Goal: Task Accomplishment & Management: Use online tool/utility

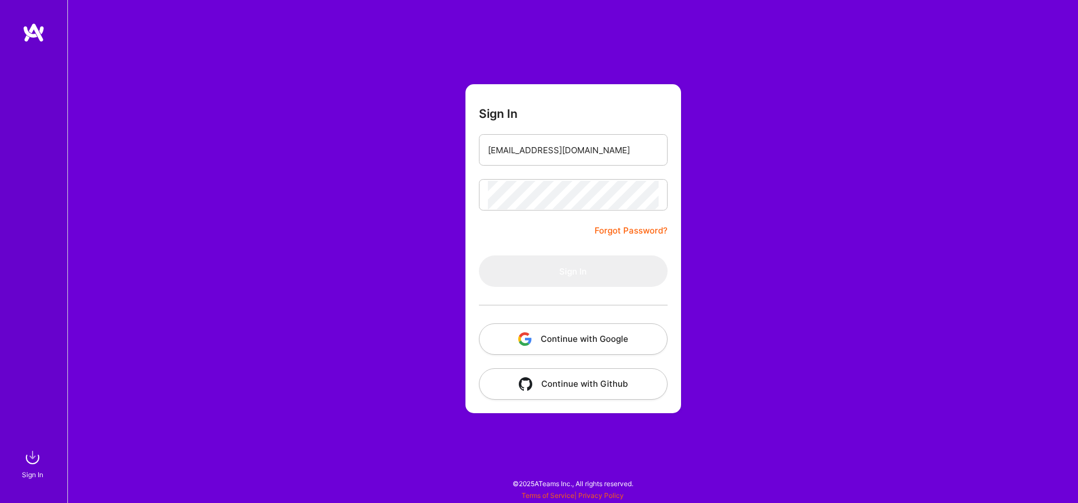
type input "[EMAIL_ADDRESS][DOMAIN_NAME]"
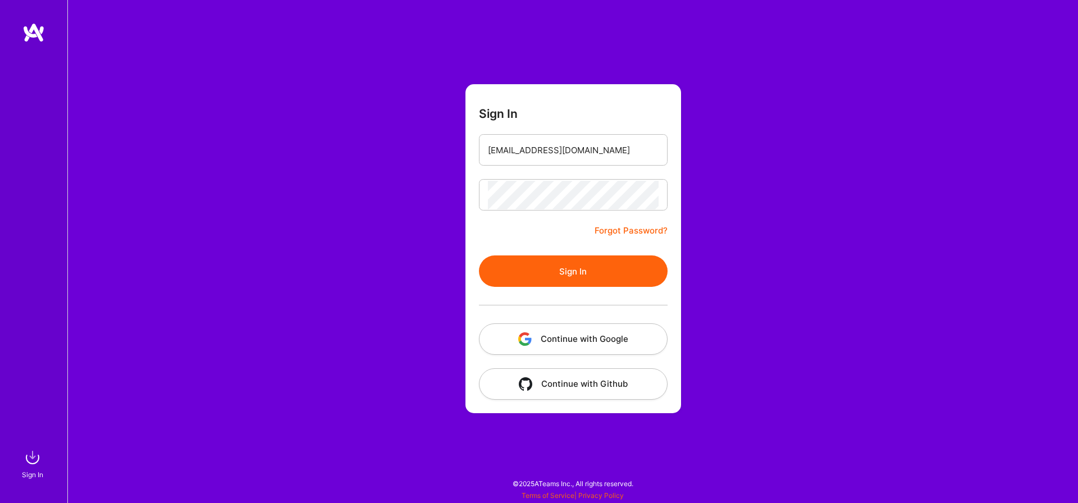
click at [566, 266] on button "Sign In" at bounding box center [573, 270] width 189 height 31
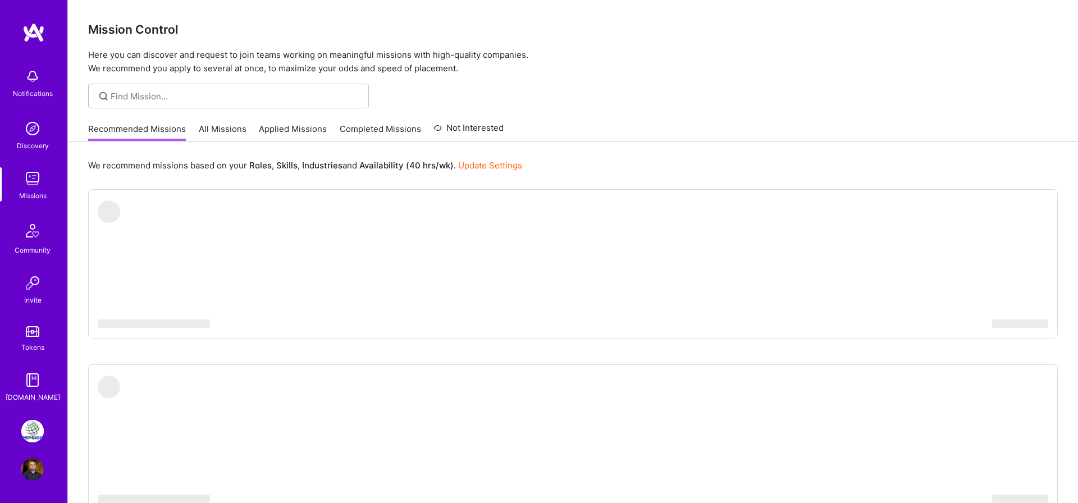
click at [25, 438] on img at bounding box center [32, 431] width 22 height 22
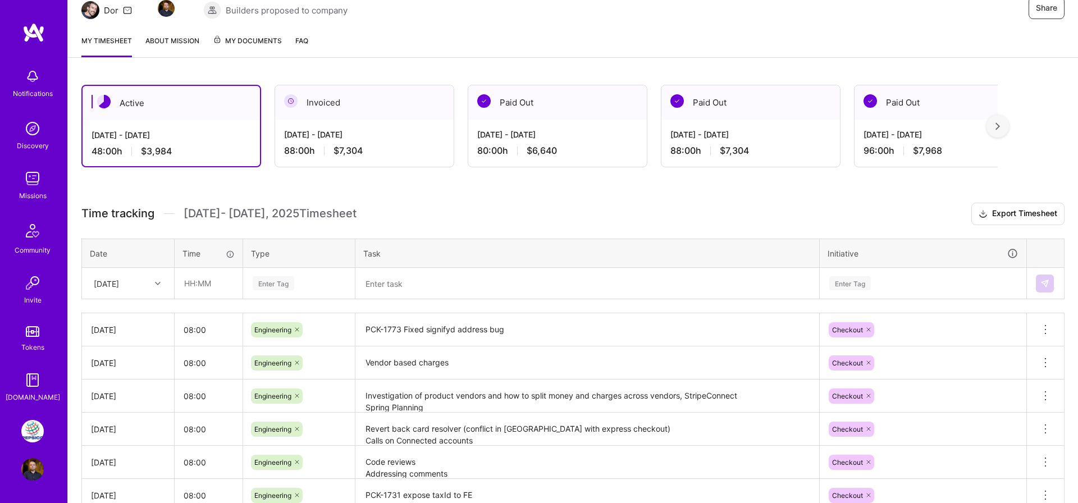
scroll to position [151, 0]
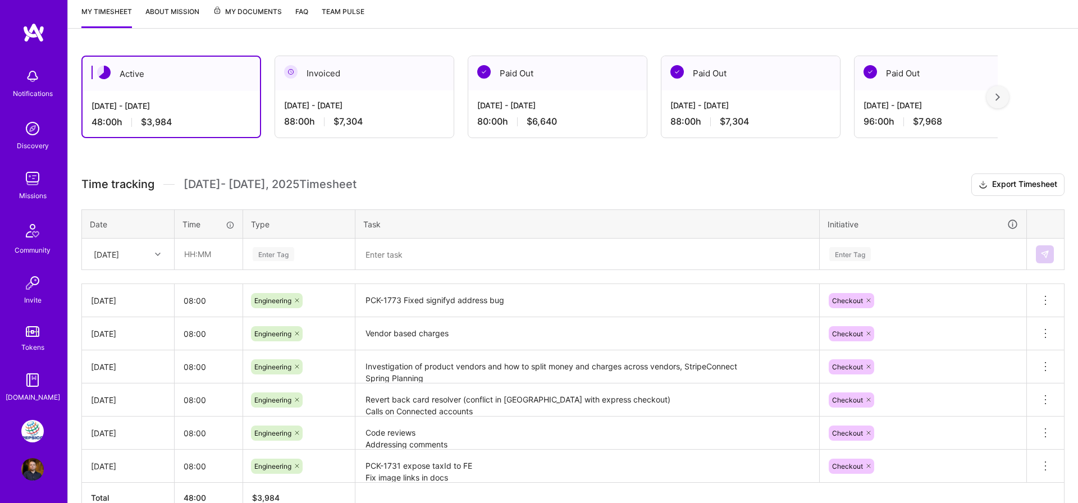
click at [146, 255] on div "[DATE]" at bounding box center [119, 254] width 62 height 19
click at [130, 309] on div "[DATE]" at bounding box center [128, 306] width 91 height 21
click at [199, 261] on input "text" at bounding box center [208, 254] width 67 height 30
type input "08:00"
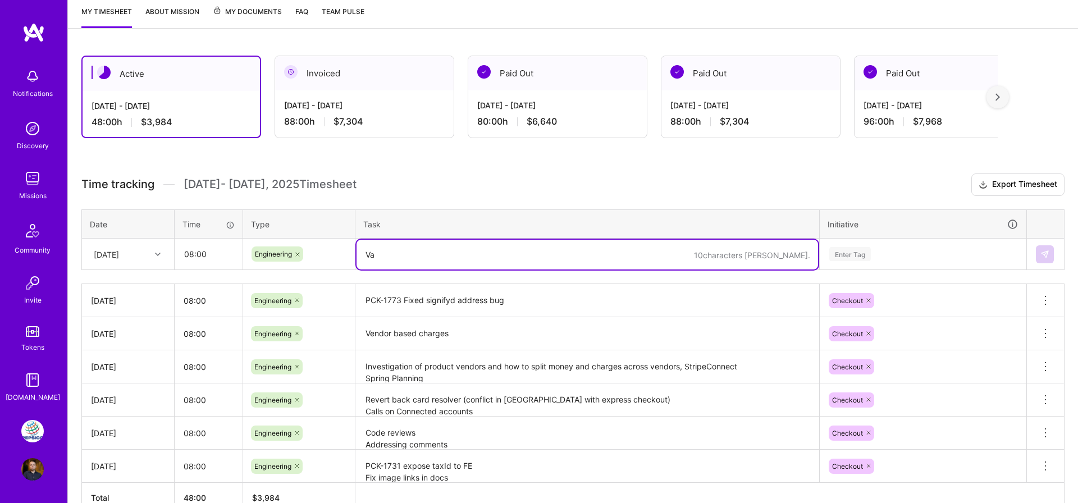
type textarea "V"
type textarea "Split vendors payments"
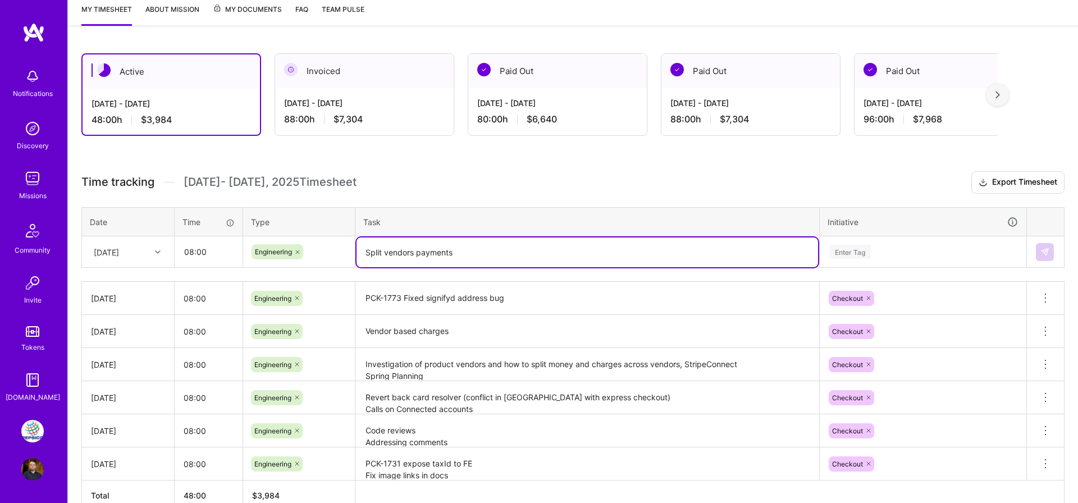
click at [871, 260] on div "Enter Tag" at bounding box center [922, 251] width 205 height 29
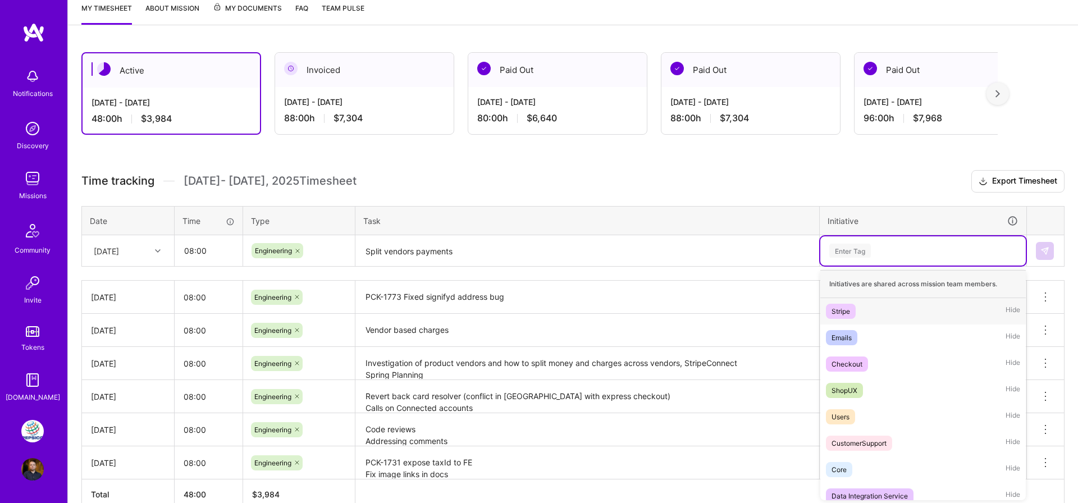
scroll to position [156, 0]
click at [845, 364] on div "Checkout" at bounding box center [846, 363] width 31 height 12
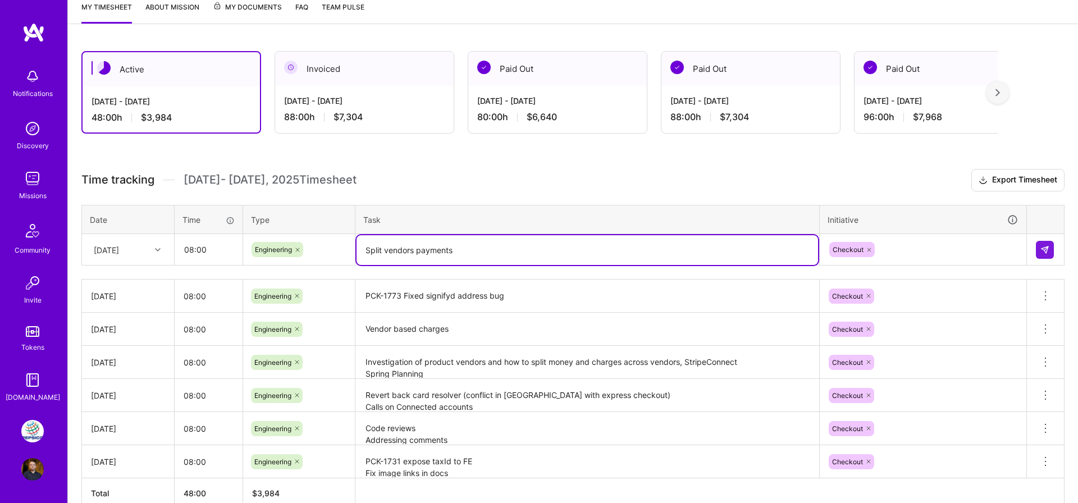
click at [519, 255] on textarea "Split vendors payments" at bounding box center [587, 250] width 461 height 30
click at [1045, 252] on img at bounding box center [1044, 249] width 9 height 9
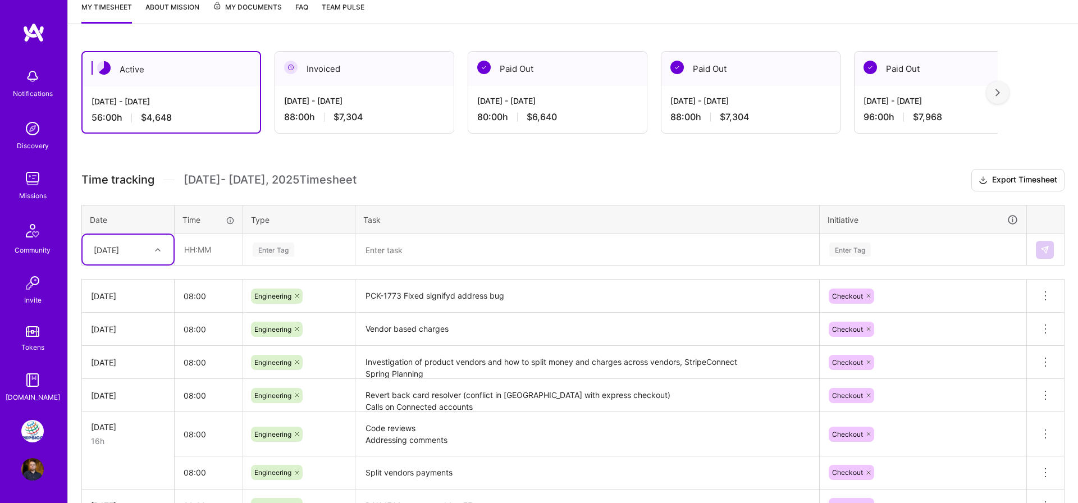
click at [119, 249] on div "[DATE]" at bounding box center [106, 250] width 25 height 12
click at [119, 399] on div "[DATE]" at bounding box center [128, 404] width 91 height 21
click at [204, 249] on input "text" at bounding box center [208, 250] width 67 height 30
type input "08:00"
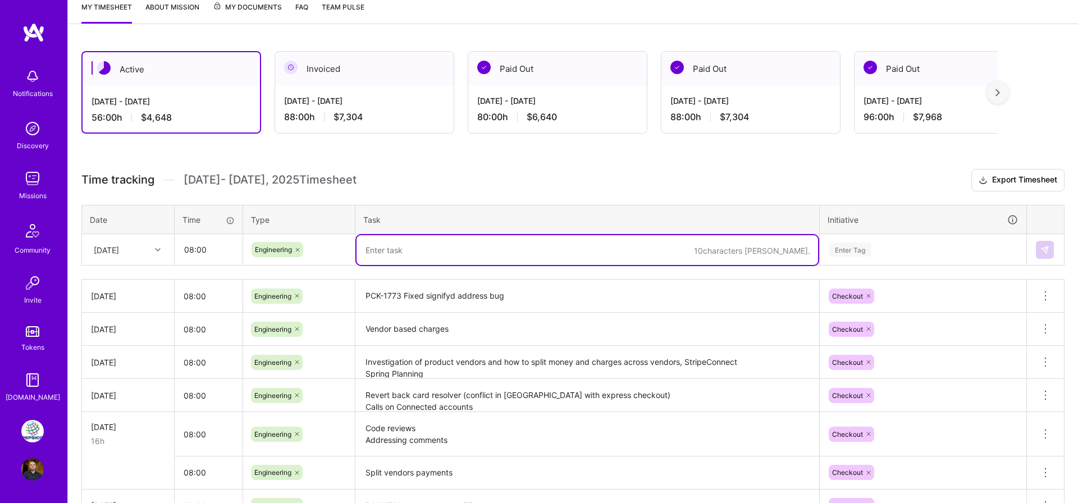
paste textarea "Split vendors payments"
type textarea "Split vendors payments"
click at [884, 248] on div "Enter Tag" at bounding box center [923, 250] width 190 height 14
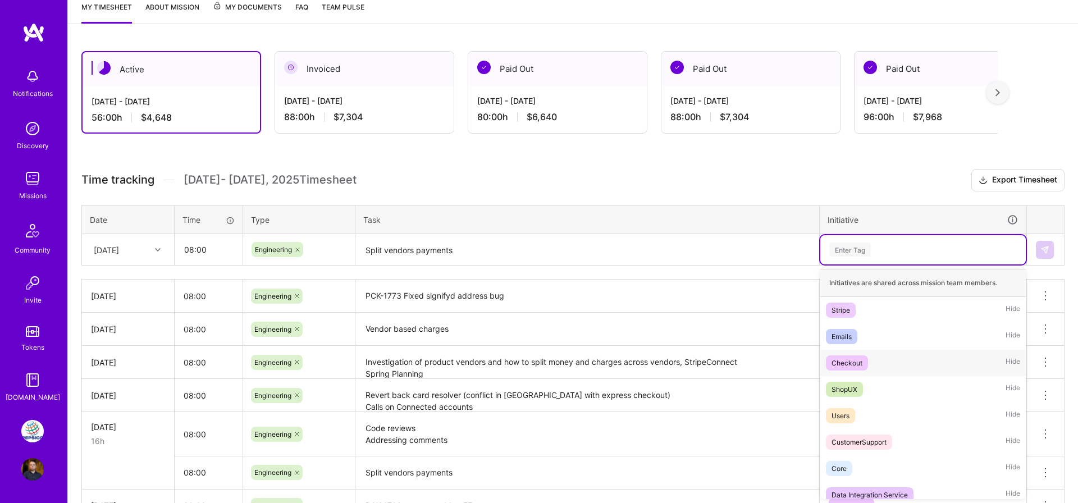
click at [864, 365] on span "Checkout" at bounding box center [847, 362] width 42 height 15
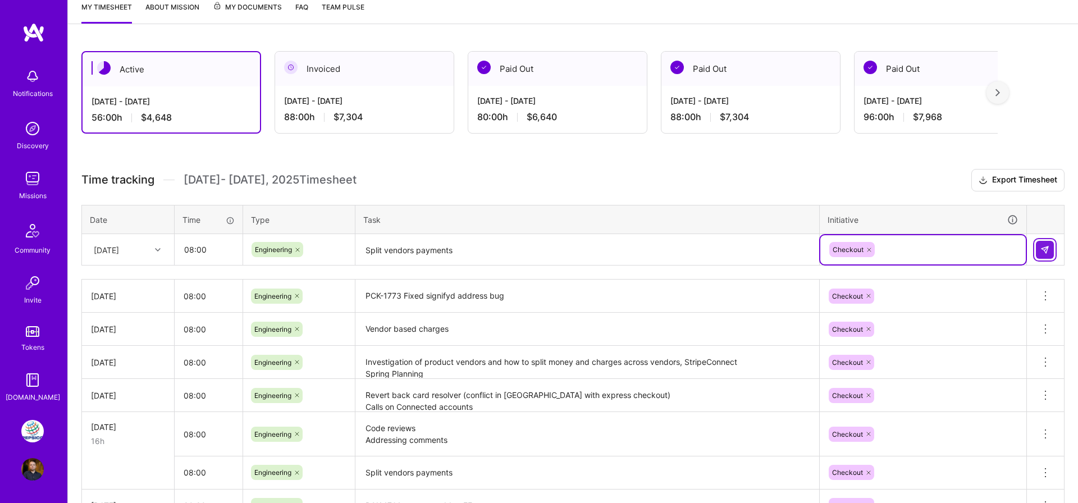
click at [1048, 250] on img at bounding box center [1044, 249] width 9 height 9
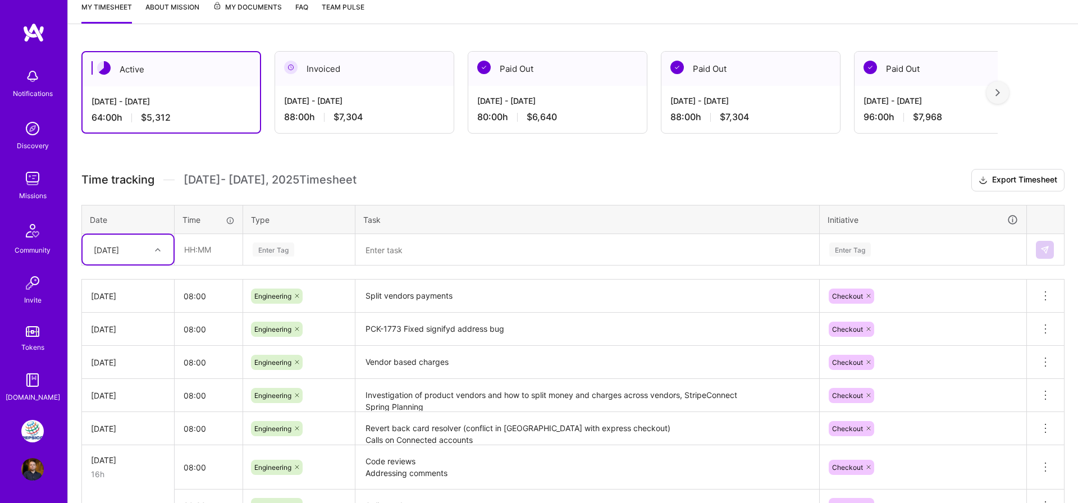
click at [119, 254] on div "[DATE]" at bounding box center [106, 250] width 25 height 12
click at [119, 419] on div "[DATE]" at bounding box center [128, 424] width 91 height 21
click at [208, 250] on input "text" at bounding box center [208, 250] width 67 height 30
type input "08:00"
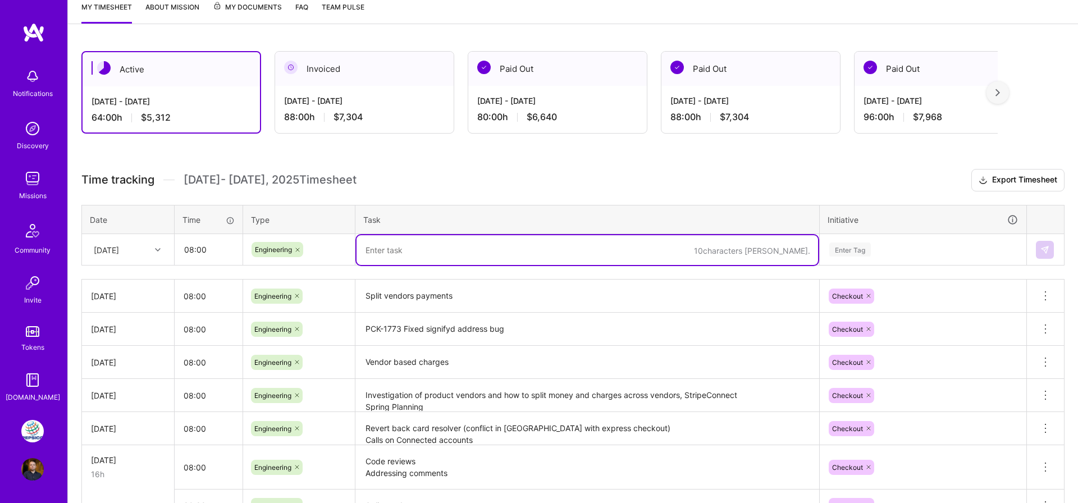
paste textarea "Split vendors payments"
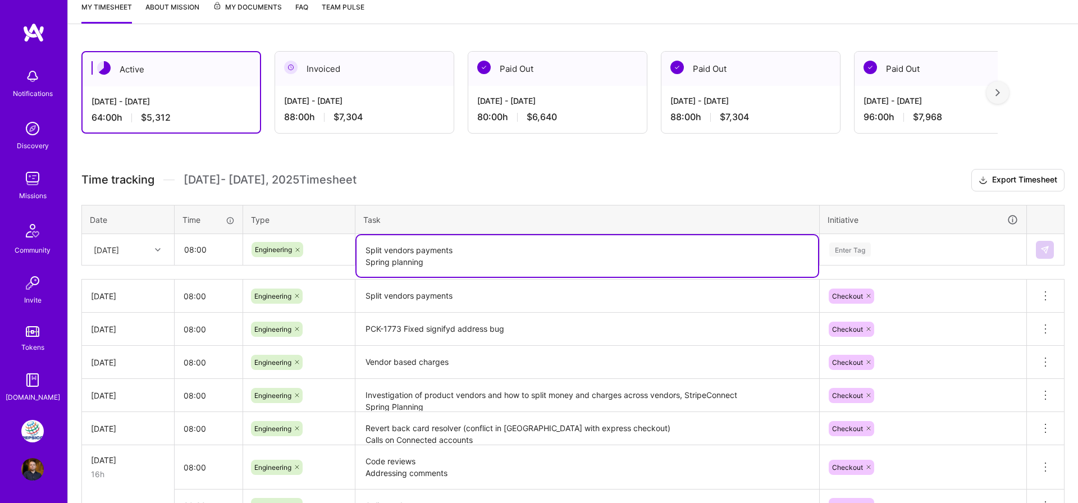
type textarea "Split vendors payments Spring planning"
click at [860, 244] on div "Enter Tag" at bounding box center [850, 249] width 42 height 17
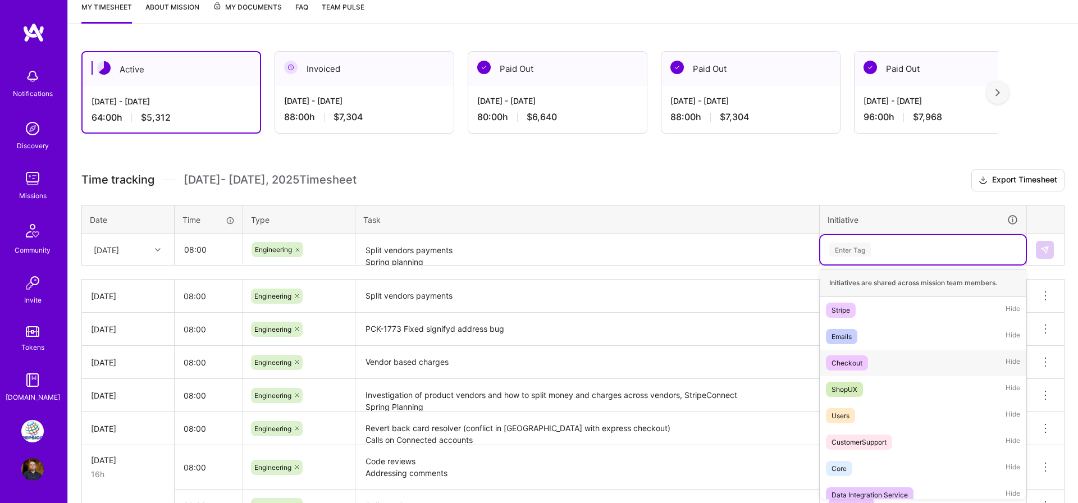
click at [853, 367] on div "Checkout" at bounding box center [846, 363] width 31 height 12
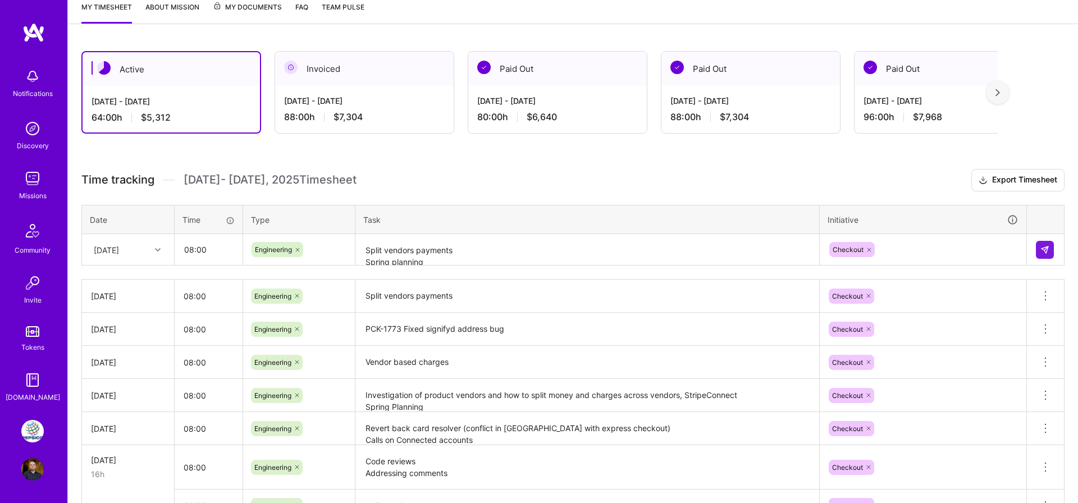
click at [1056, 250] on td at bounding box center [1046, 249] width 38 height 31
click at [1048, 250] on img at bounding box center [1044, 249] width 9 height 9
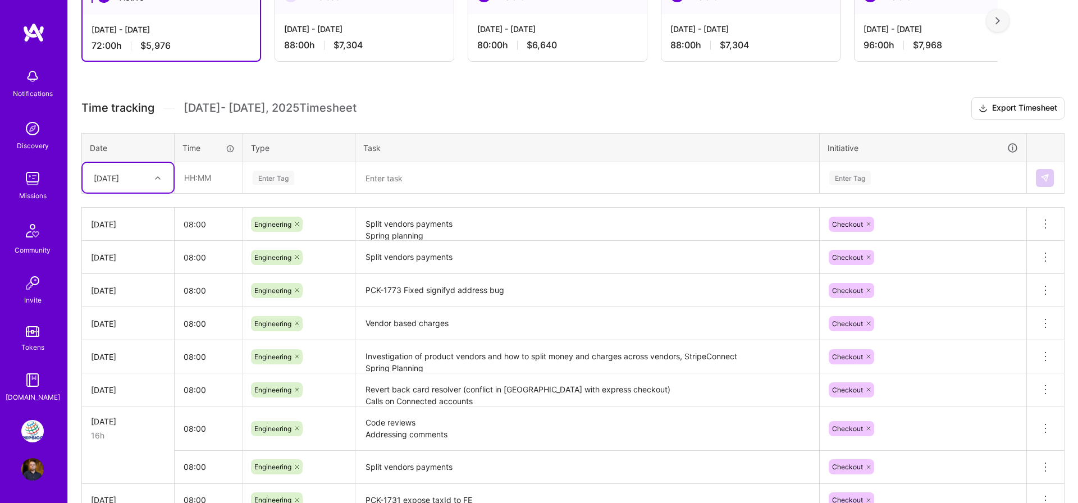
scroll to position [291, 0]
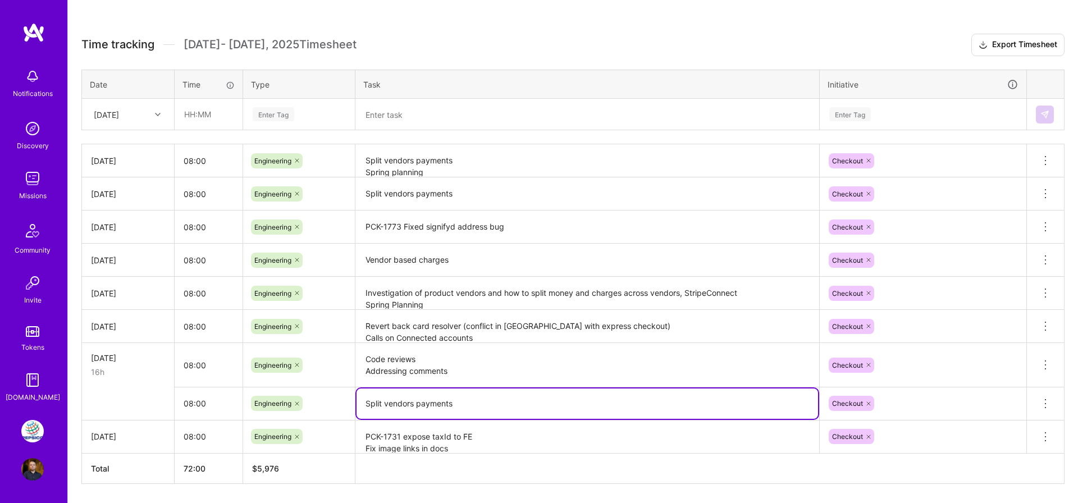
click at [438, 408] on textarea "Split vendors payments" at bounding box center [587, 404] width 461 height 30
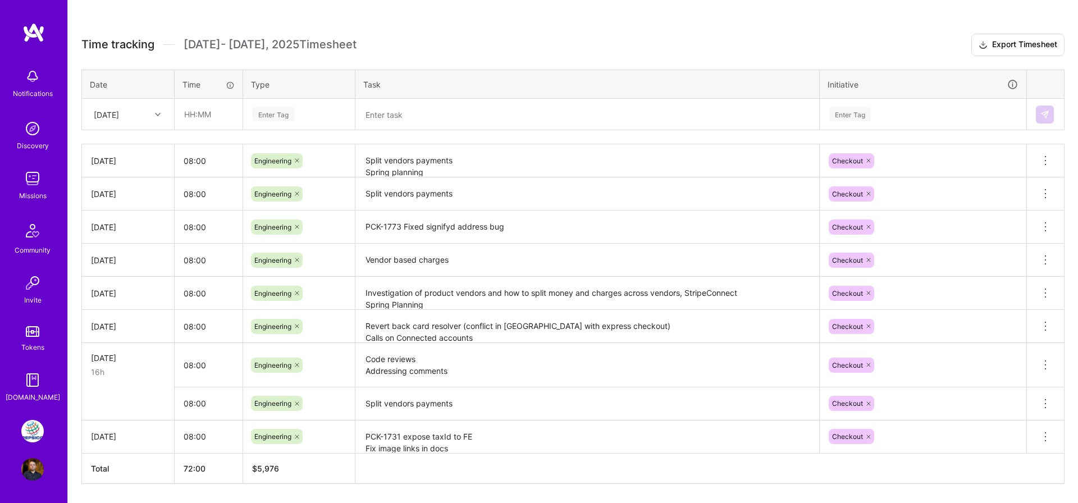
click at [1045, 400] on icon at bounding box center [1045, 403] width 13 height 13
click at [1014, 425] on button "Delete row" at bounding box center [1018, 423] width 58 height 28
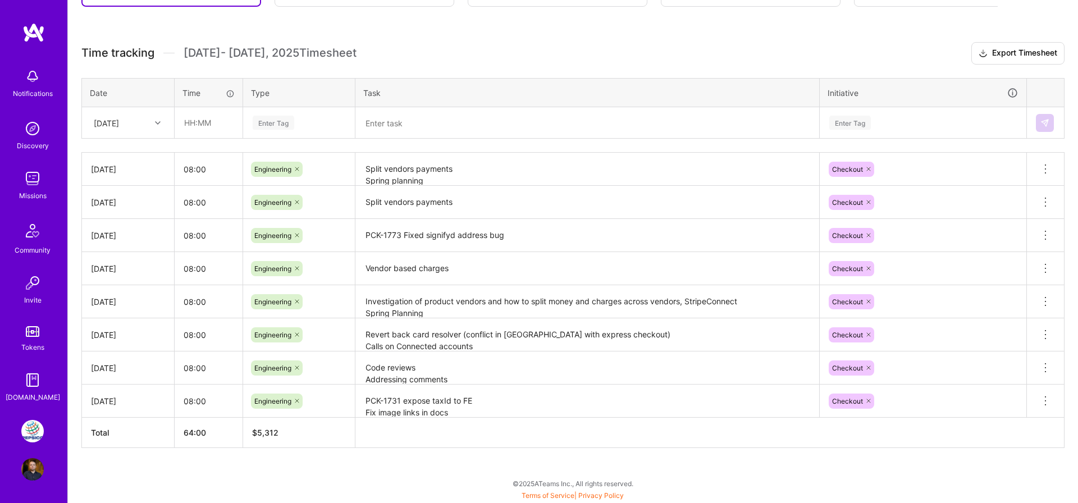
scroll to position [282, 0]
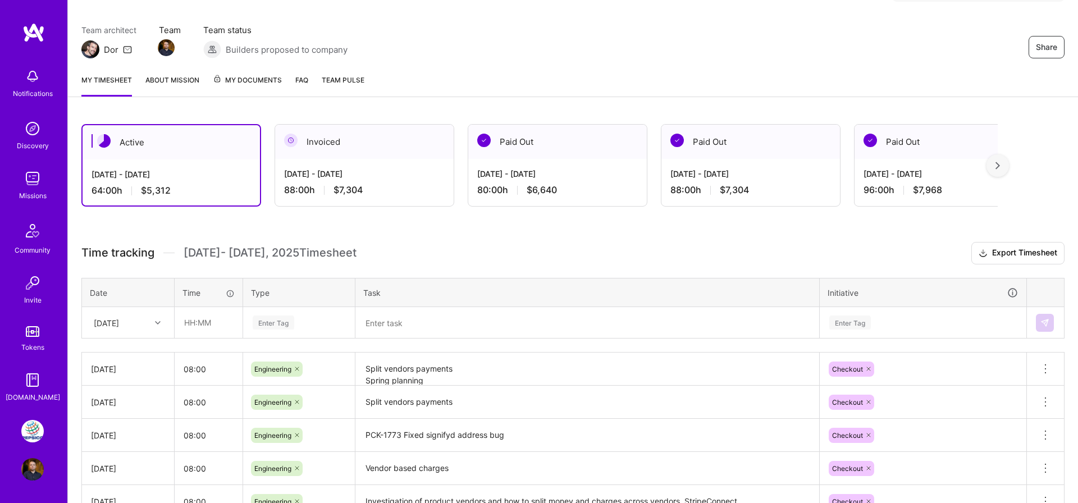
click at [125, 333] on div "[DATE]" at bounding box center [128, 323] width 91 height 30
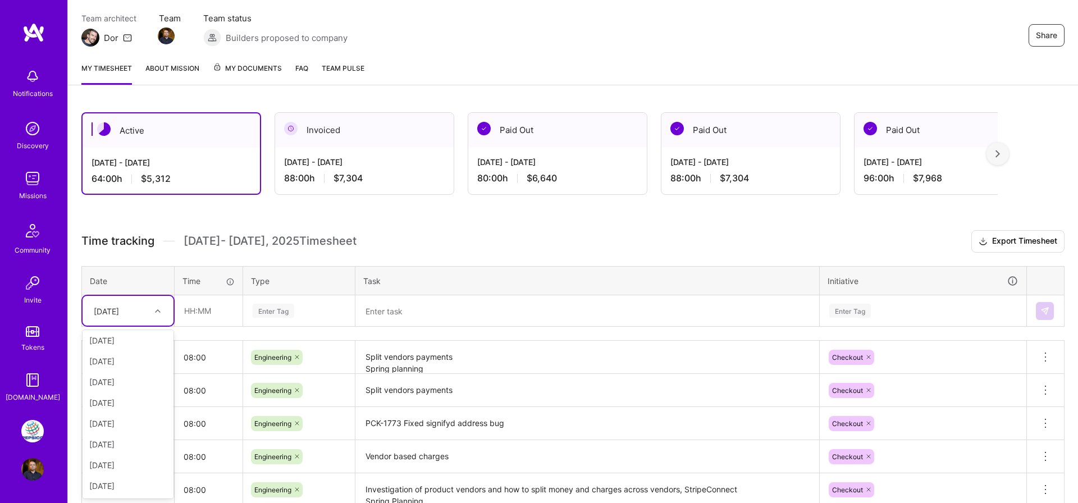
scroll to position [44, 0]
click at [130, 461] on div "[DATE]" at bounding box center [128, 465] width 91 height 21
click at [218, 303] on input "text" at bounding box center [208, 311] width 67 height 30
type input "08:00"
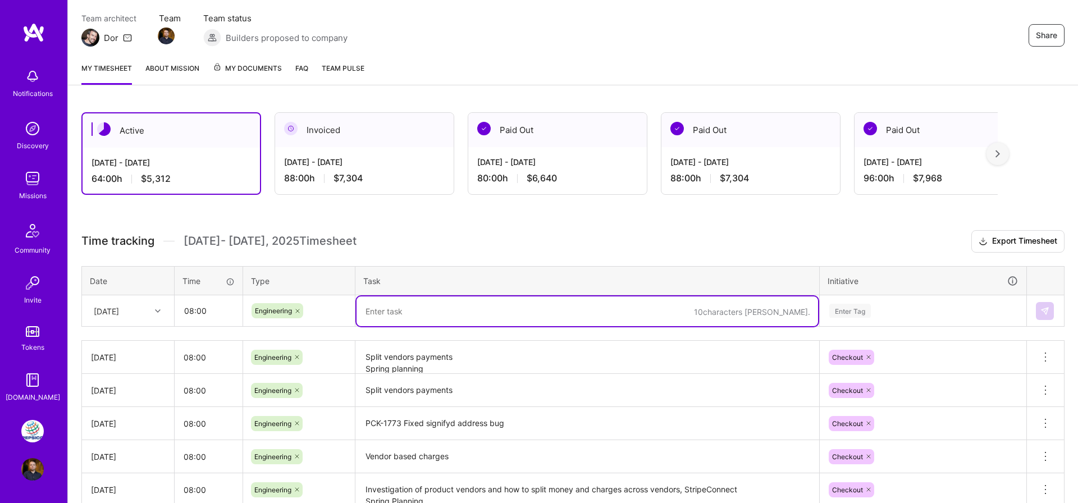
paste textarea "Split vendors payments"
type textarea "Split vendors payments"
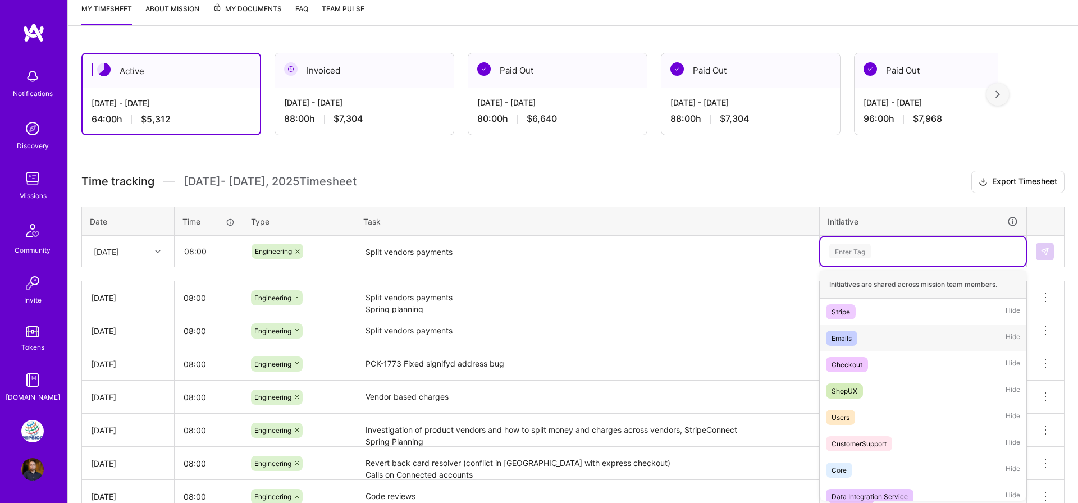
scroll to position [156, 0]
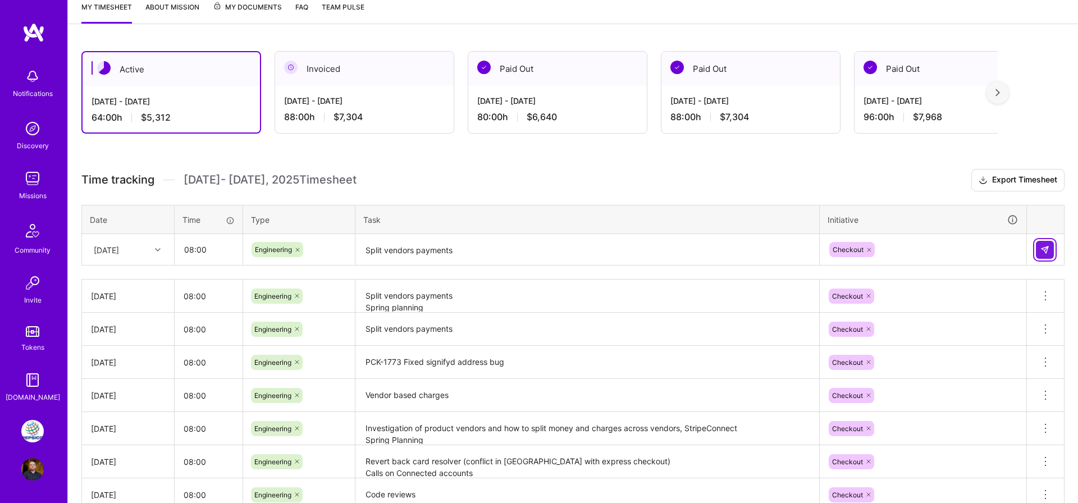
click at [1044, 245] on img at bounding box center [1044, 249] width 9 height 9
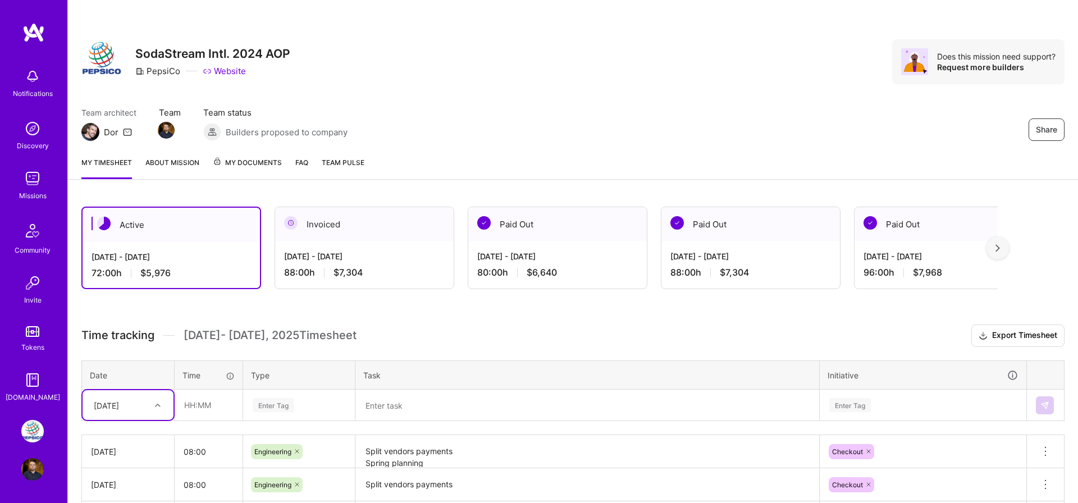
scroll to position [0, 0]
